Goal: Task Accomplishment & Management: Manage account settings

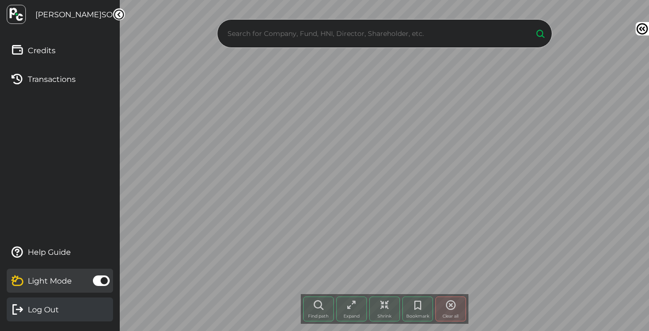
click at [37, 315] on link "Log Out" at bounding box center [60, 310] width 106 height 24
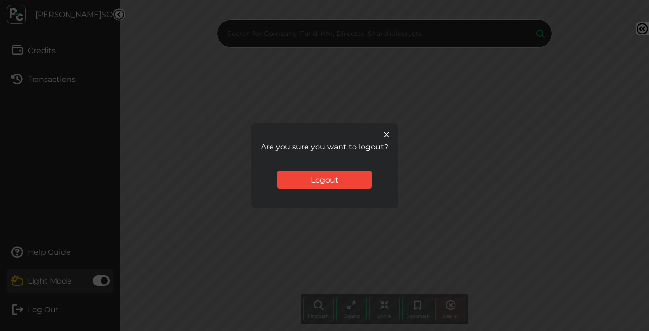
click at [314, 183] on div "Logout" at bounding box center [325, 180] width 96 height 19
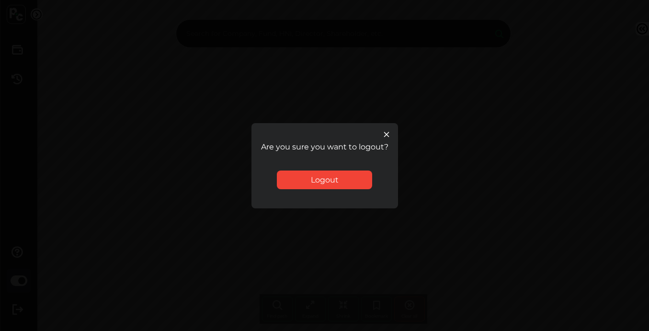
click at [345, 175] on div "Logout" at bounding box center [325, 180] width 96 height 19
click at [289, 179] on div "Logout" at bounding box center [325, 180] width 96 height 19
